Goal: Task Accomplishment & Management: Use online tool/utility

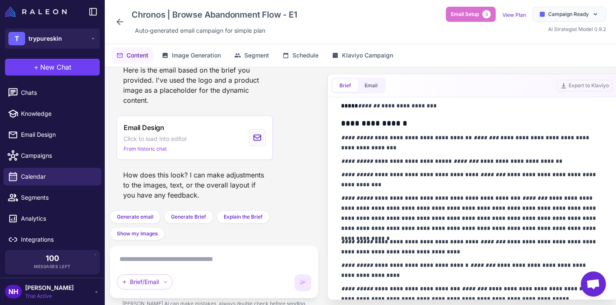
scroll to position [363, 0]
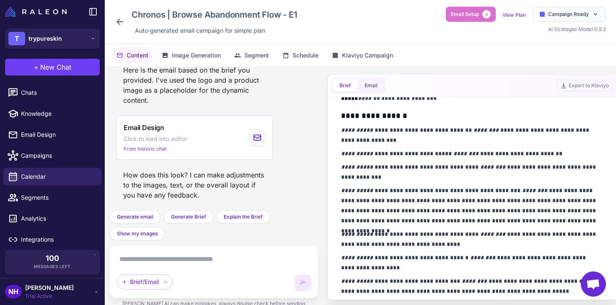
click at [364, 24] on div "Chronos | Browse Abandonment Flow - E1 Auto‑generated email campaign for simple…" at bounding box center [360, 22] width 491 height 30
click at [39, 88] on span "Chats" at bounding box center [58, 92] width 74 height 9
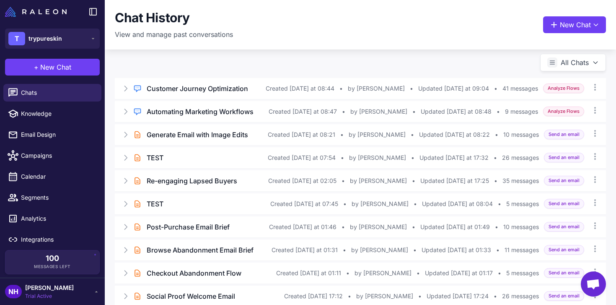
click at [309, 13] on div "Chat History View and manage past conversations New Chat" at bounding box center [360, 24] width 491 height 29
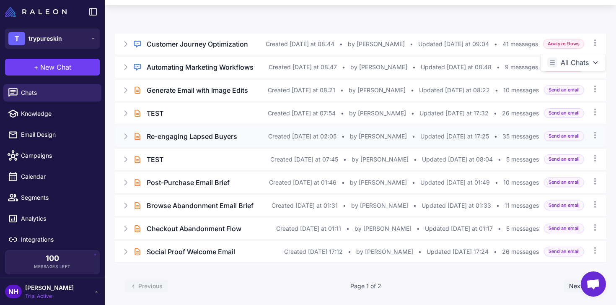
scroll to position [50, 0]
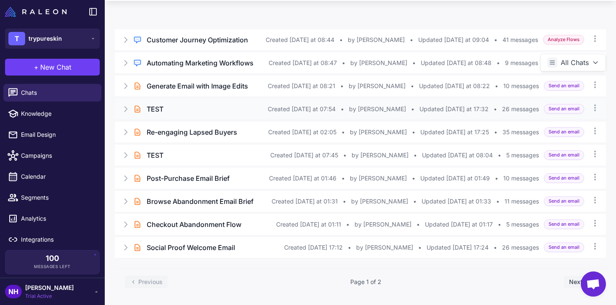
click at [197, 106] on div "TEST" at bounding box center [207, 109] width 121 height 10
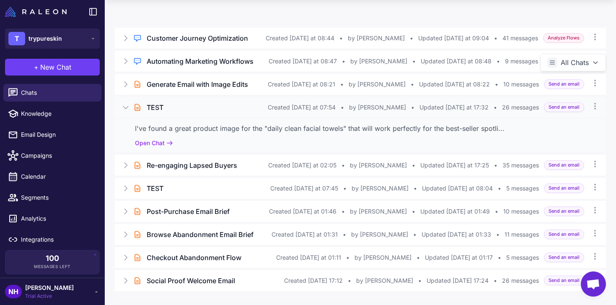
click at [195, 105] on div "TEST" at bounding box center [207, 107] width 121 height 10
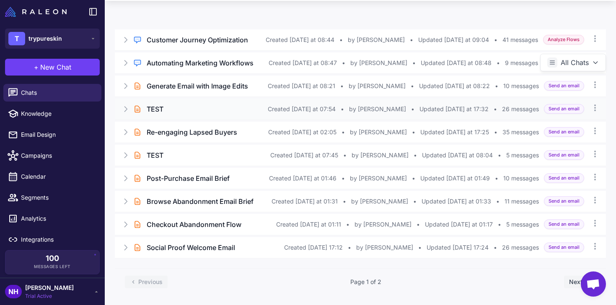
scroll to position [0, 0]
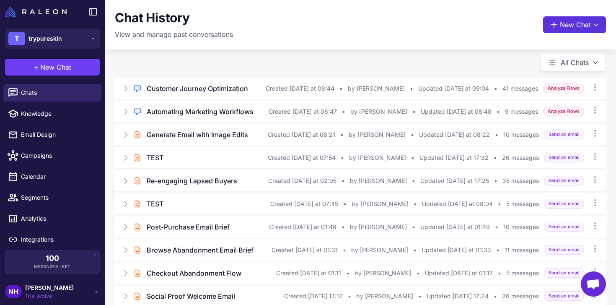
click at [556, 22] on button "New Chat" at bounding box center [574, 24] width 63 height 17
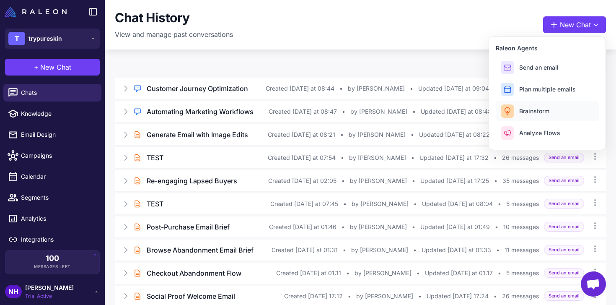
click at [534, 116] on button "Brainstorm" at bounding box center [547, 111] width 103 height 20
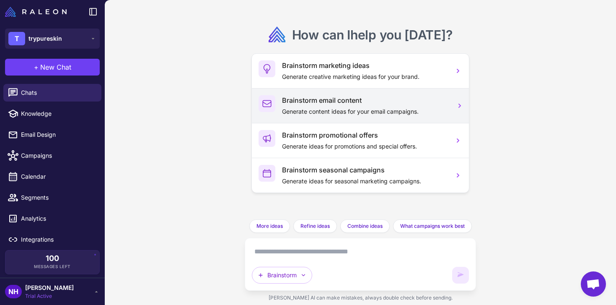
click at [368, 104] on h3 "Brainstorm email content" at bounding box center [364, 100] width 165 height 10
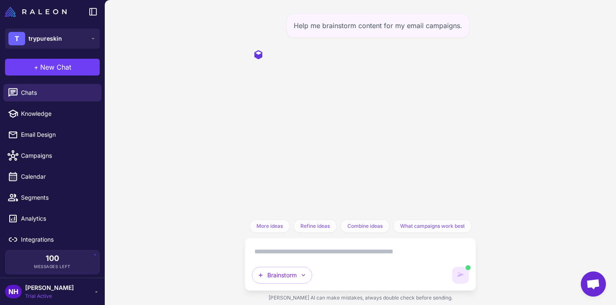
click at [363, 246] on textarea at bounding box center [360, 251] width 217 height 13
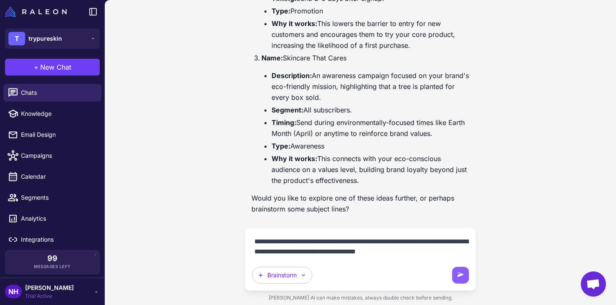
scroll to position [387, 0]
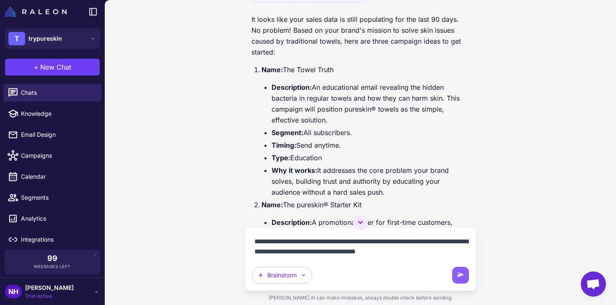
scroll to position [387, 0]
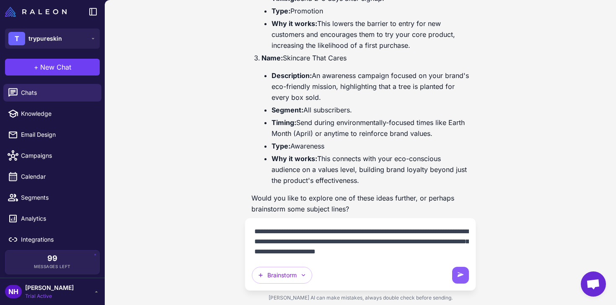
click at [384, 253] on textarea "**********" at bounding box center [360, 242] width 217 height 34
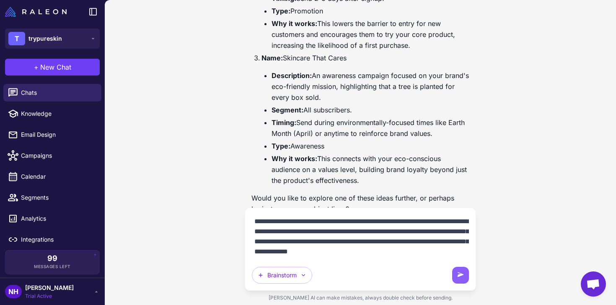
scroll to position [7, 0]
type textarea "**********"
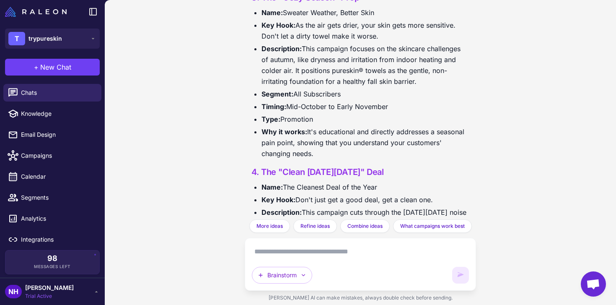
scroll to position [1228, 0]
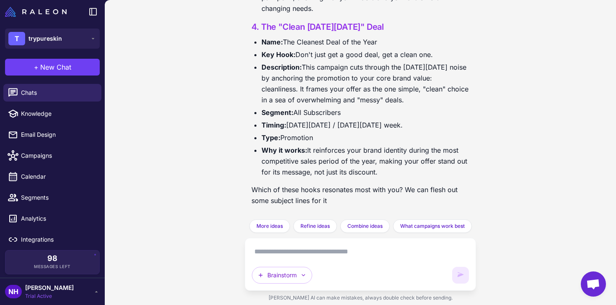
click at [233, 216] on div "Help me brainstorm content for my email campaigns. Of course! I can help with t…" at bounding box center [360, 152] width 511 height 305
